Goal: Information Seeking & Learning: Learn about a topic

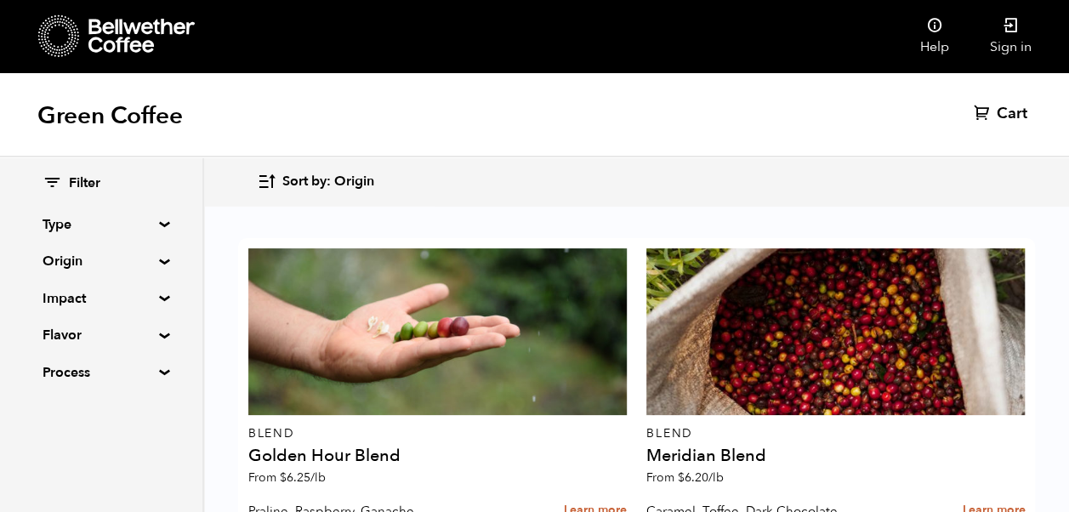
click at [158, 227] on summary "Type" at bounding box center [101, 224] width 117 height 20
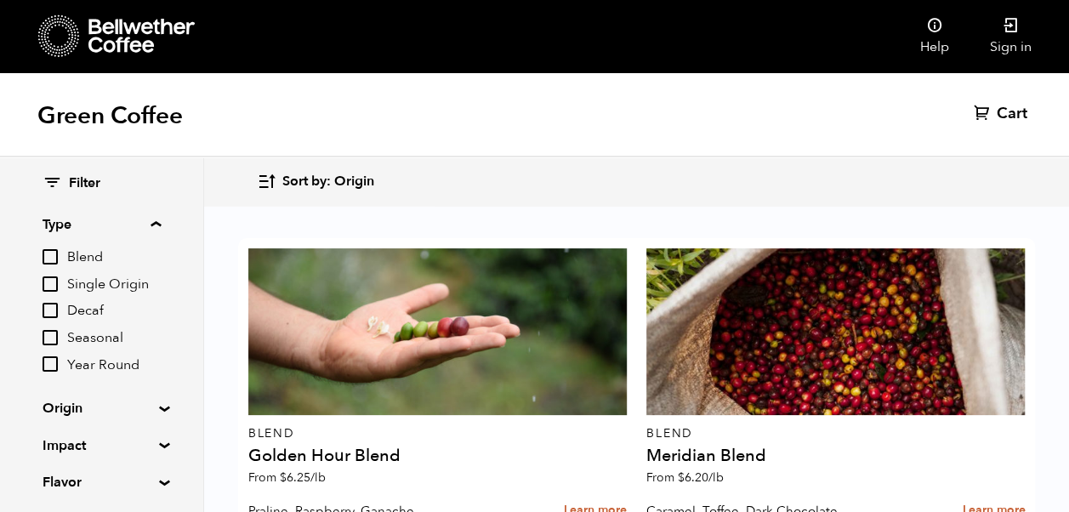
click at [53, 305] on input "Decaf" at bounding box center [50, 310] width 15 height 15
checkbox input "true"
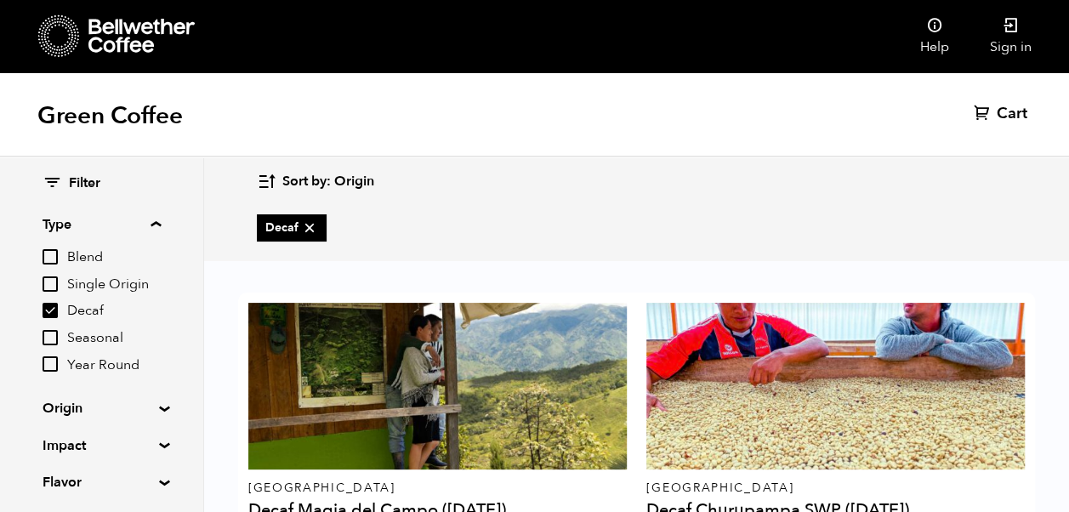
scroll to position [128, 0]
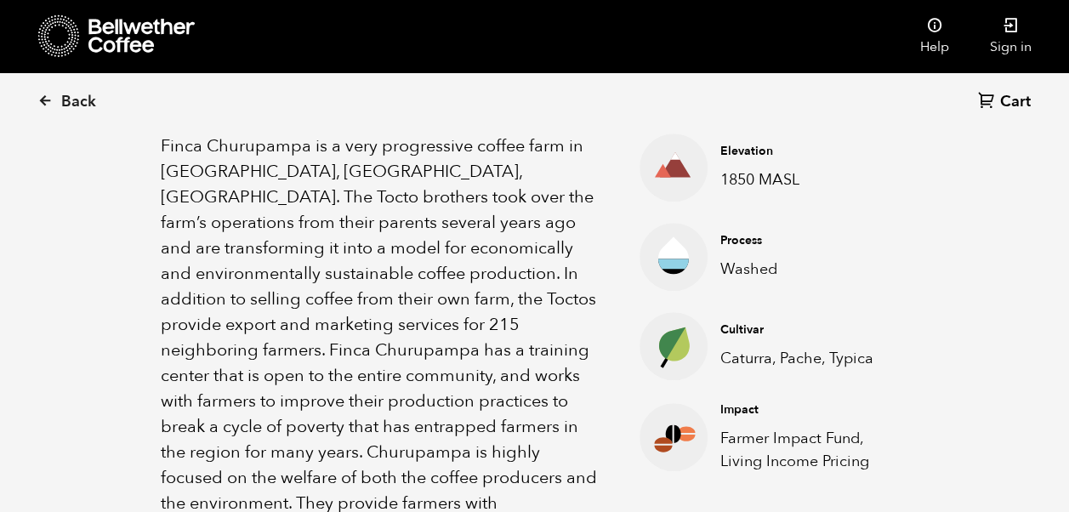
scroll to position [646, 0]
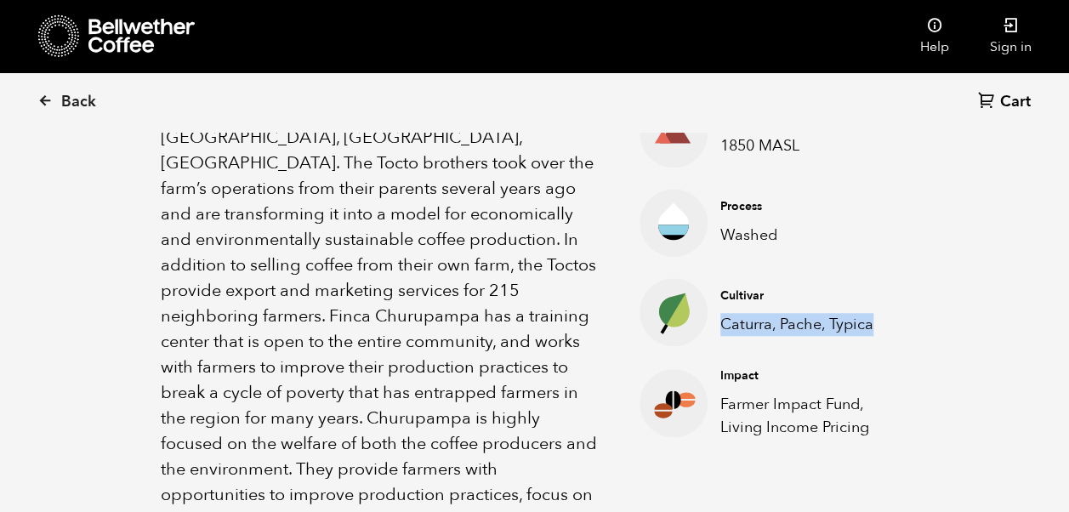
drag, startPoint x: 874, startPoint y: 321, endPoint x: 723, endPoint y: 323, distance: 151.4
click at [723, 323] on p "Caturra, Pache, Typica" at bounding box center [801, 324] width 162 height 23
copy p "Caturra, Pache, Typica"
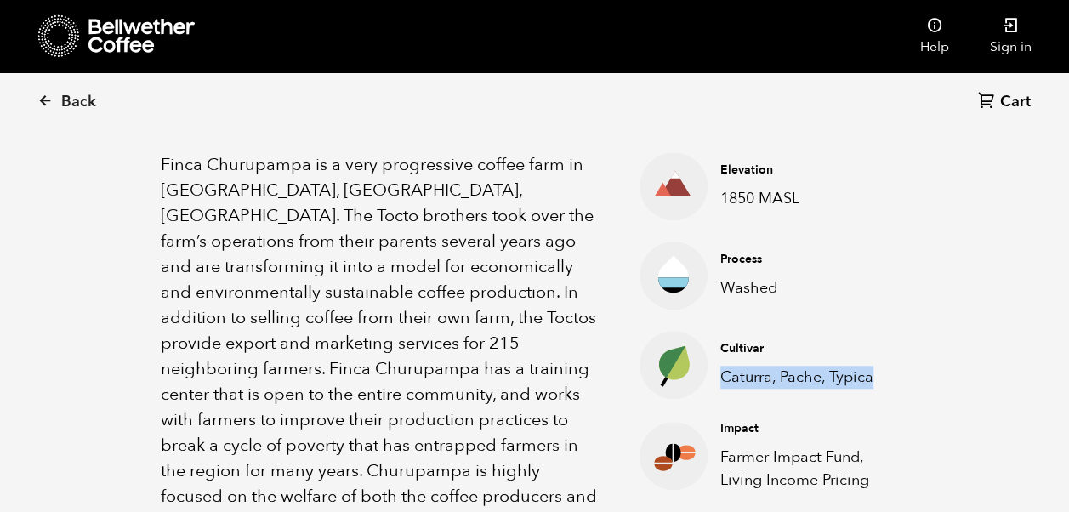
scroll to position [616, 0]
